Goal: Find specific page/section: Find specific page/section

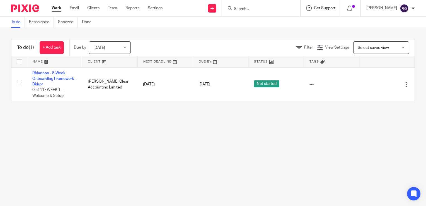
click at [318, 8] on span "Get Support" at bounding box center [324, 8] width 21 height 4
click at [312, 42] on span "Access the academy" at bounding box center [314, 44] width 47 height 6
click at [96, 8] on link "Clients" at bounding box center [93, 8] width 12 height 6
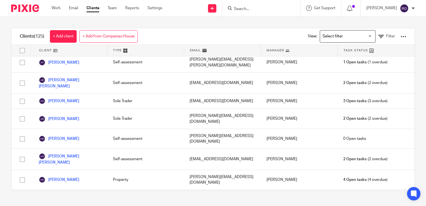
scroll to position [78, 0]
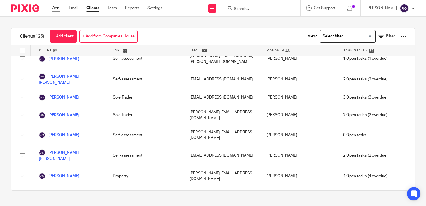
click at [57, 11] on link "Work" at bounding box center [56, 8] width 9 height 6
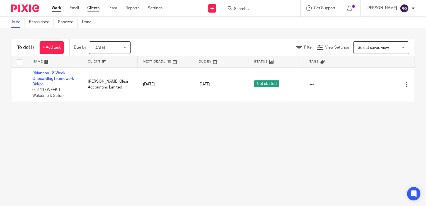
click at [97, 8] on link "Clients" at bounding box center [93, 8] width 12 height 6
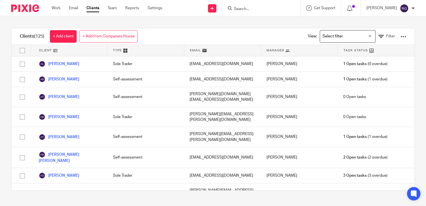
click at [400, 36] on div at bounding box center [403, 37] width 6 height 6
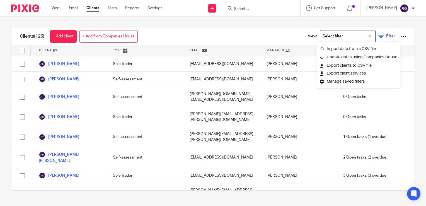
click at [386, 35] on span "Filter" at bounding box center [390, 36] width 9 height 4
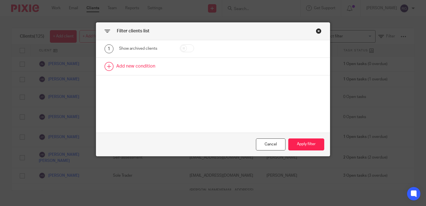
click at [148, 67] on link at bounding box center [212, 66] width 233 height 17
click at [162, 67] on div "Field" at bounding box center [145, 68] width 52 height 13
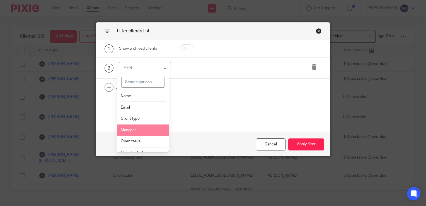
click at [128, 128] on li "Manager" at bounding box center [143, 129] width 52 height 11
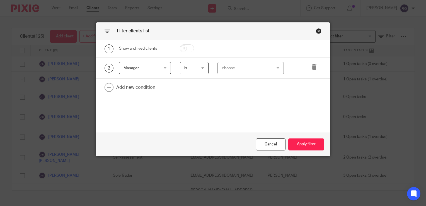
click at [250, 69] on div "choose..." at bounding box center [246, 68] width 49 height 12
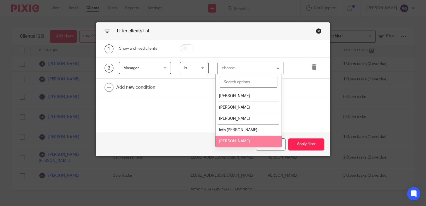
click at [235, 142] on span "[PERSON_NAME]" at bounding box center [234, 141] width 31 height 4
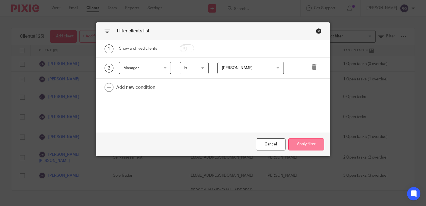
click at [295, 144] on button "Apply filter" at bounding box center [306, 144] width 36 height 12
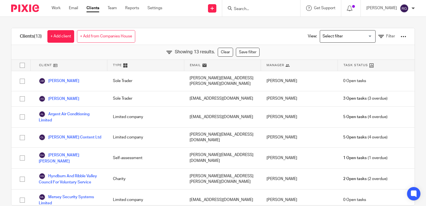
click at [190, 30] on div "Clients (13) + Add client + Add from Companies House View: Loading... Filter" at bounding box center [212, 36] width 403 height 17
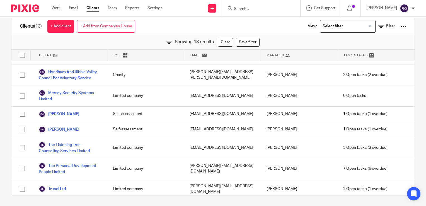
scroll to position [98, 0]
